Goal: Find specific page/section

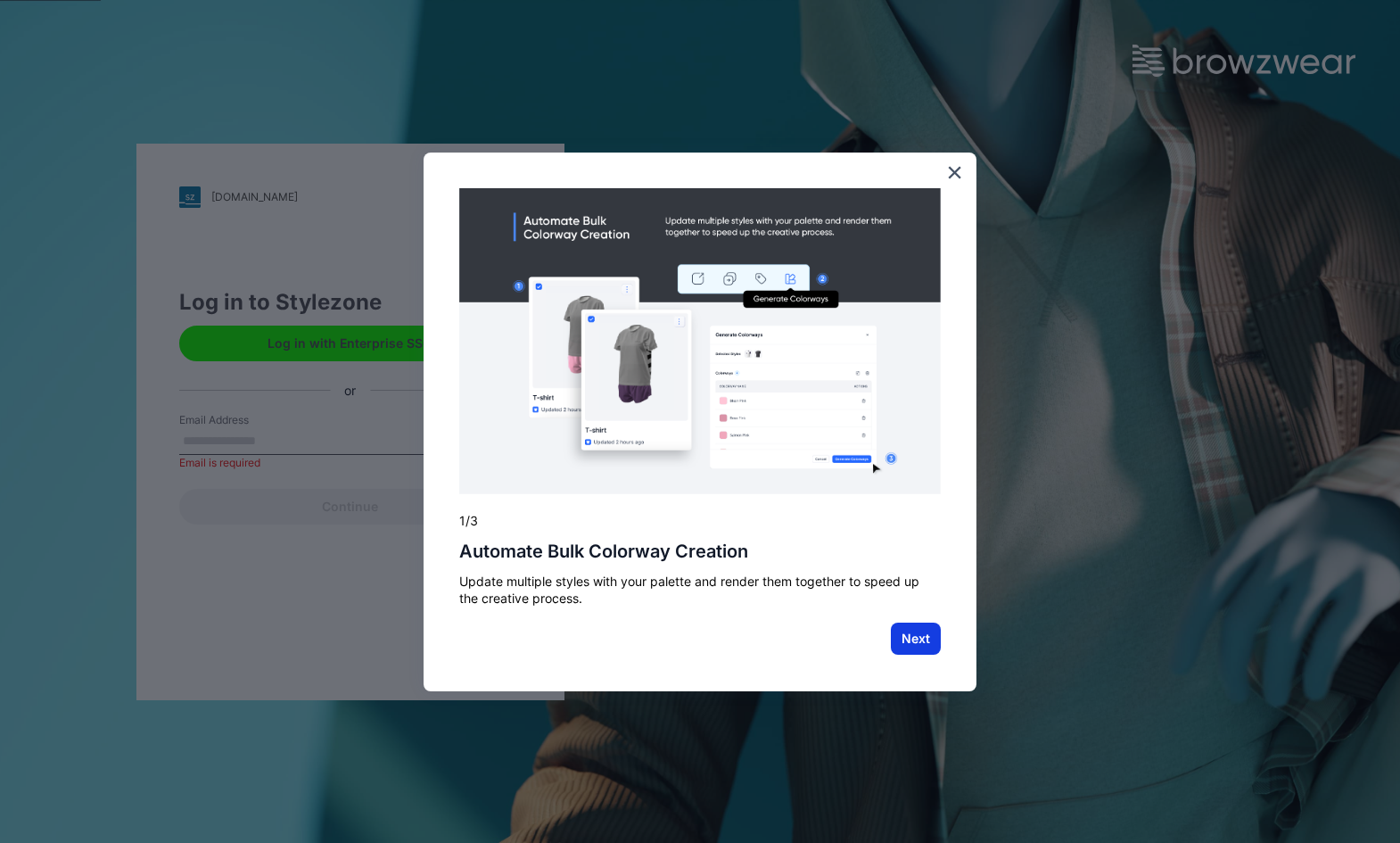
click at [918, 637] on button "Next" at bounding box center [915, 638] width 50 height 32
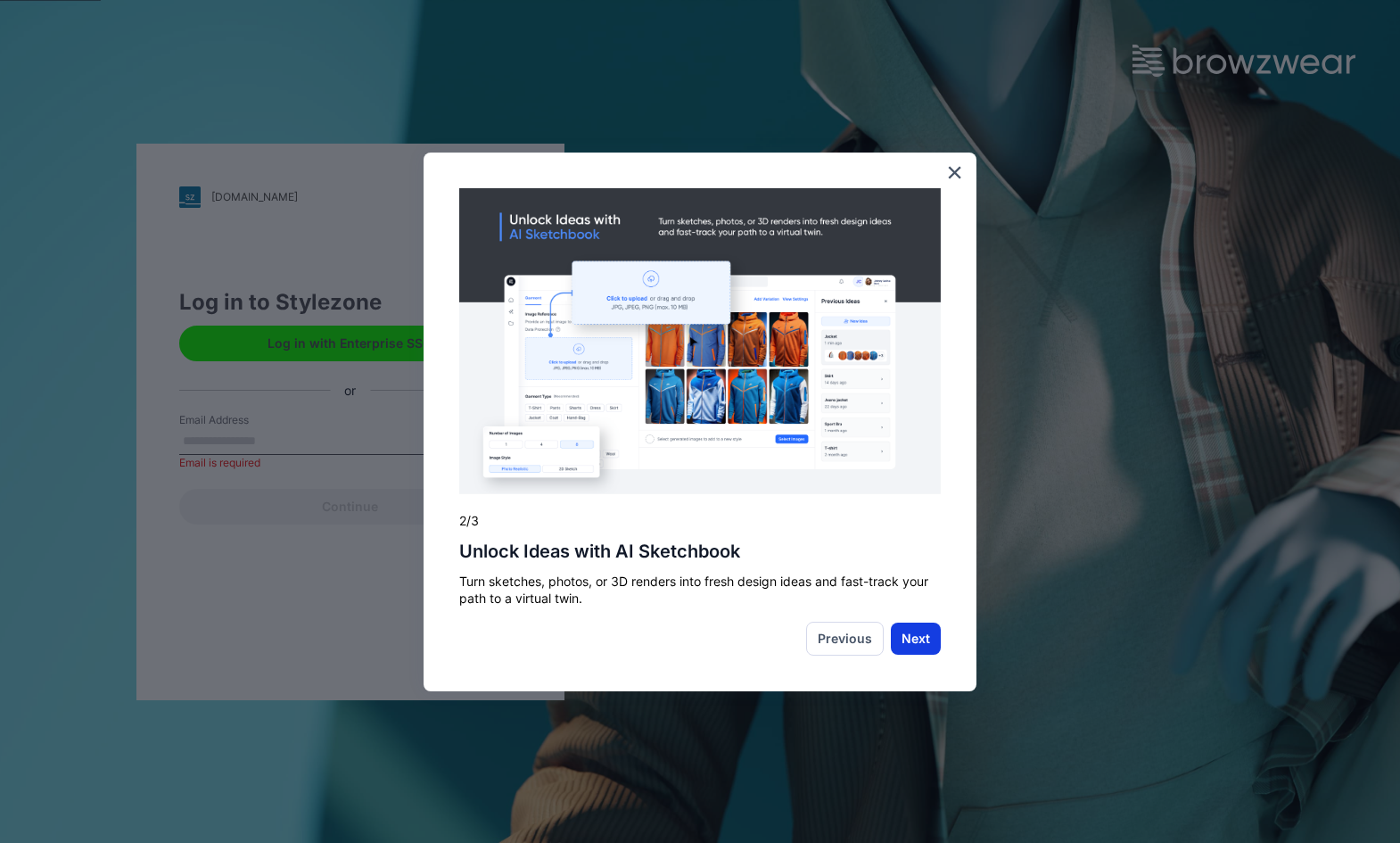
click at [912, 637] on button "Next" at bounding box center [915, 638] width 50 height 32
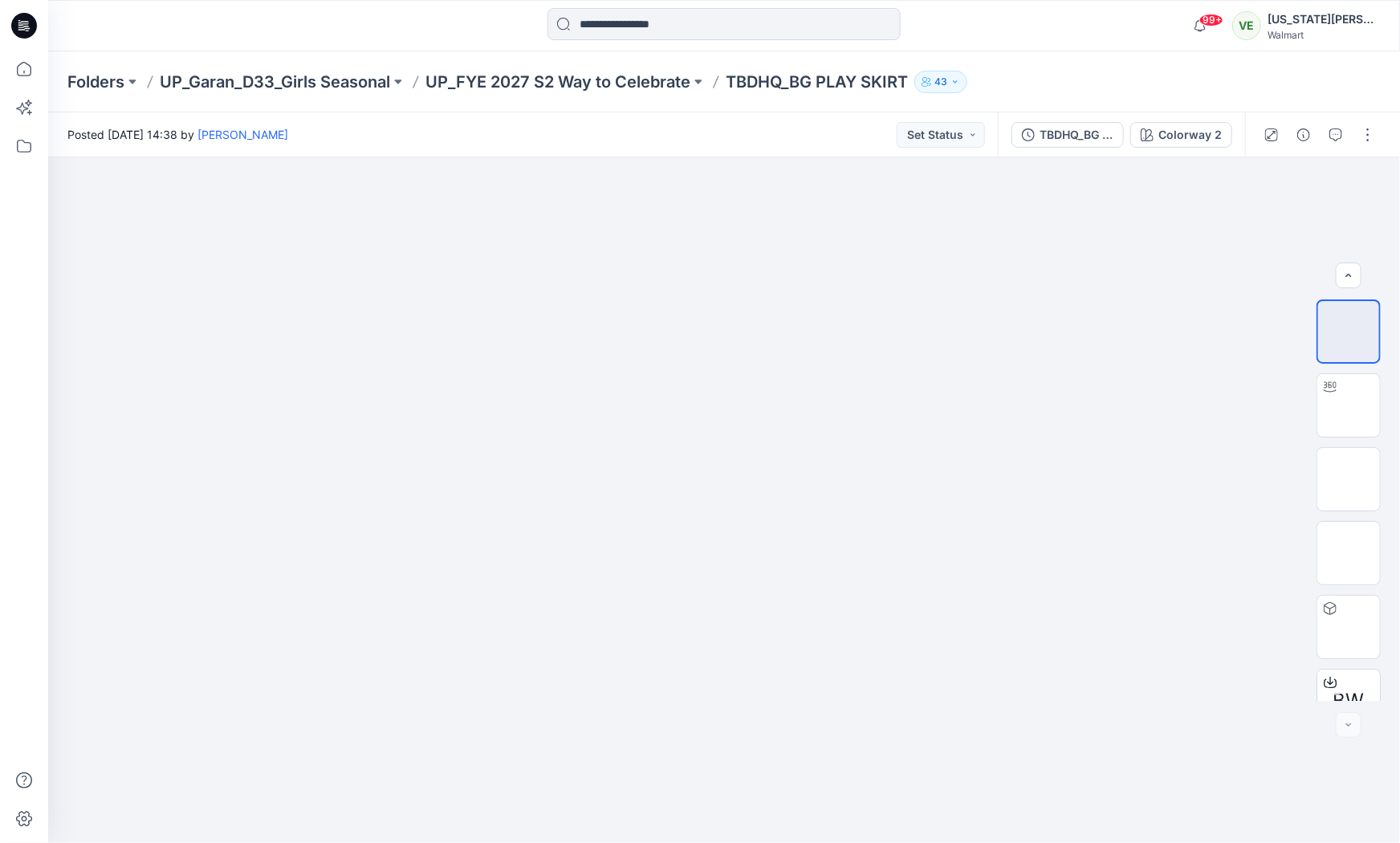
scroll to position [32, 0]
click at [632, 78] on p "UP_FYE 2027 S2 Way to Celebrate" at bounding box center [558, 82] width 265 height 23
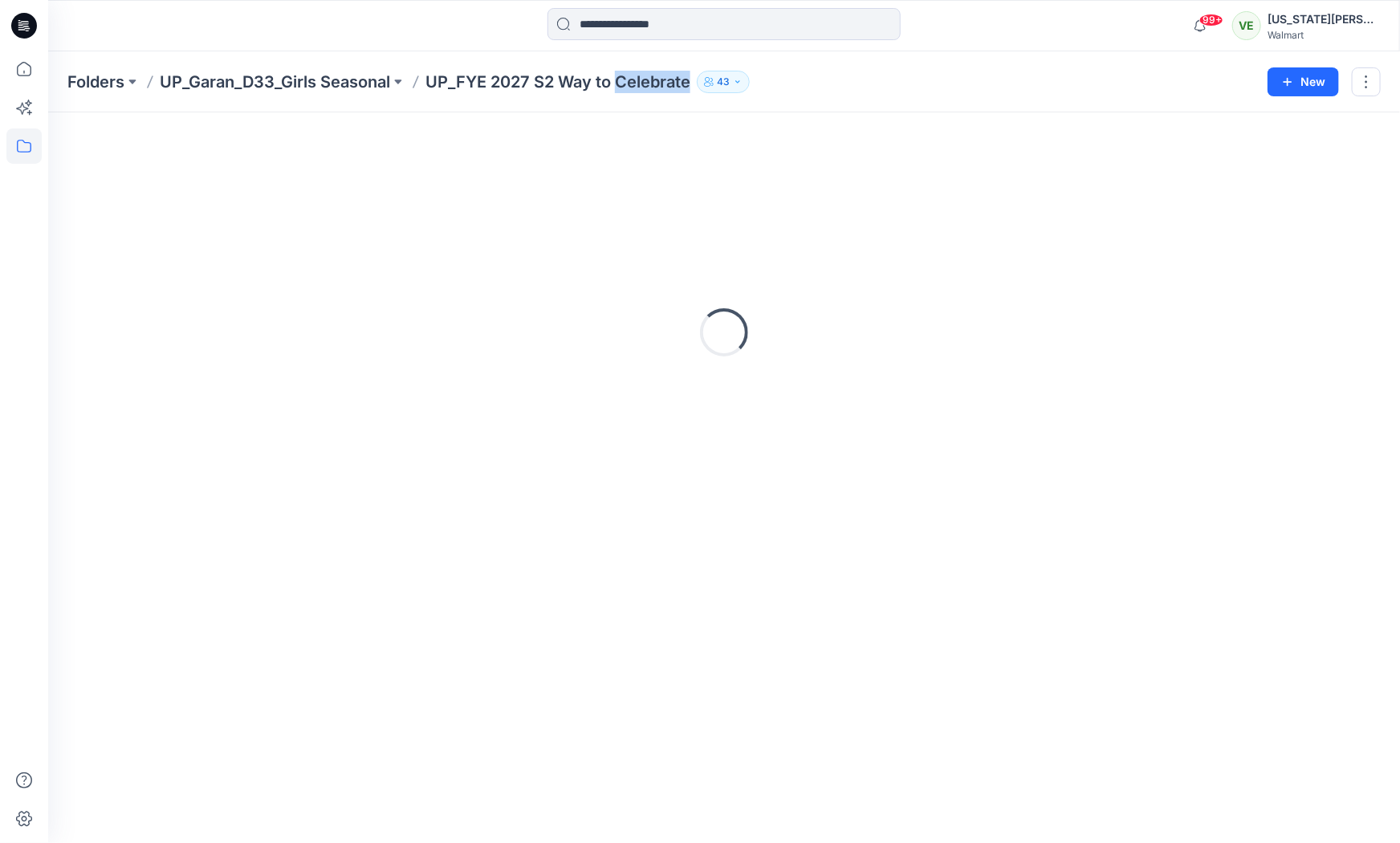
click at [632, 79] on p "UP_FYE 2027 S2 Way to Celebrate" at bounding box center [558, 82] width 265 height 23
